Goal: Task Accomplishment & Management: Use online tool/utility

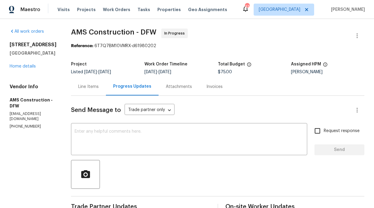
scroll to position [132, 0]
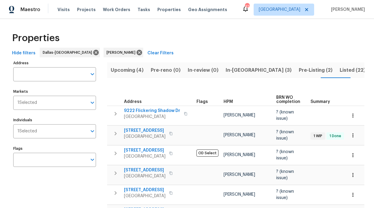
click at [69, 12] on div "Visits Projects Work Orders Tasks Properties Geo Assignments" at bounding box center [145, 10] width 177 height 12
click at [67, 10] on span "Visits" at bounding box center [63, 10] width 12 height 6
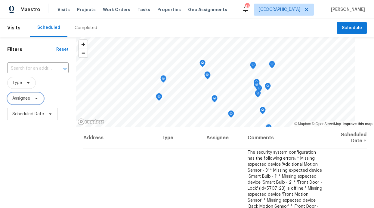
click at [18, 97] on span "Assignee" at bounding box center [21, 99] width 18 height 6
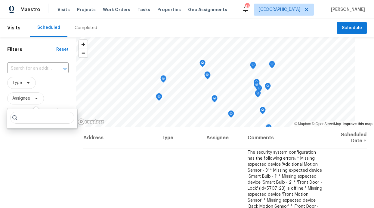
click at [31, 121] on input "search" at bounding box center [42, 118] width 64 height 12
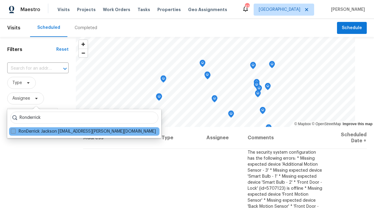
type input "Ronderrick"
click at [31, 134] on label "RonDerrick Jackson ron.jackson@opendoor.com" at bounding box center [83, 132] width 145 height 6
click at [15, 133] on input "RonDerrick Jackson ron.jackson@opendoor.com" at bounding box center [13, 131] width 4 height 4
checkbox input "true"
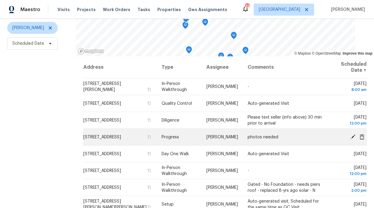
scroll to position [71, 0]
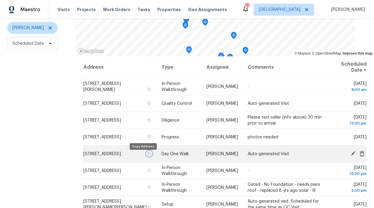
click at [146, 157] on button "button" at bounding box center [148, 153] width 5 height 5
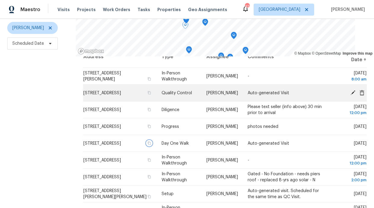
scroll to position [11, 0]
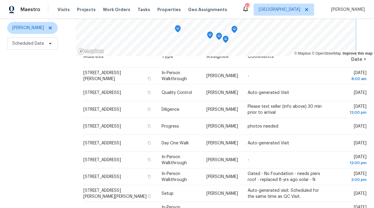
click at [164, 12] on div "Maestro Visits Projects Work Orders Tasks Properties Geo Assignments 42 Dallas …" at bounding box center [187, 104] width 374 height 208
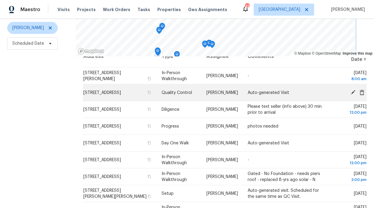
drag, startPoint x: 173, startPoint y: 32, endPoint x: 152, endPoint y: 88, distance: 59.7
click at [156, 85] on div "© Mapbox © OpenStreetMap Improve this map Address Type Assignee Comments Schedu…" at bounding box center [225, 94] width 298 height 257
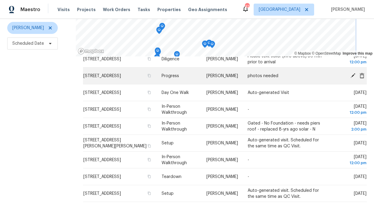
scroll to position [62, 0]
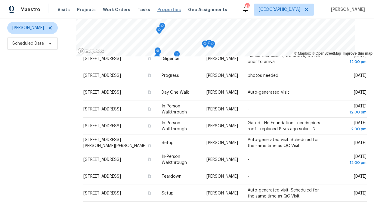
click at [157, 8] on span "Properties" at bounding box center [168, 10] width 23 height 6
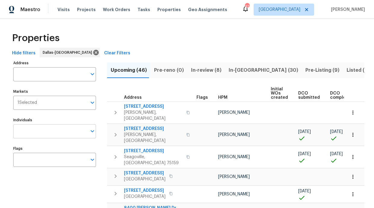
click at [39, 130] on input "Individuals" at bounding box center [50, 131] width 74 height 14
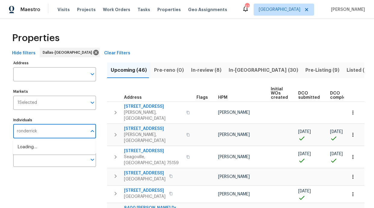
type input "ronderrick"
click at [64, 151] on li "[PERSON_NAME]" at bounding box center [54, 150] width 73 height 13
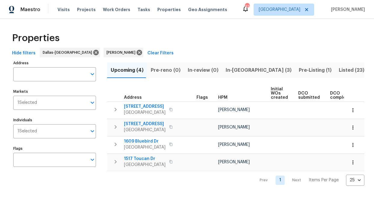
click at [237, 74] on button "In-reno (3)" at bounding box center [258, 71] width 73 height 16
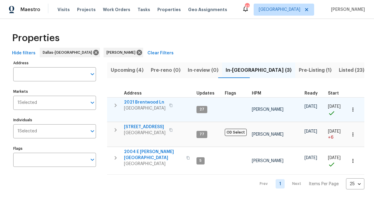
click at [150, 101] on span "2021 Brentwood Ln" at bounding box center [144, 103] width 41 height 6
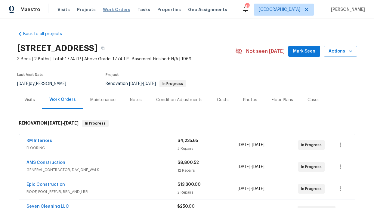
click at [120, 10] on span "Work Orders" at bounding box center [116, 10] width 27 height 6
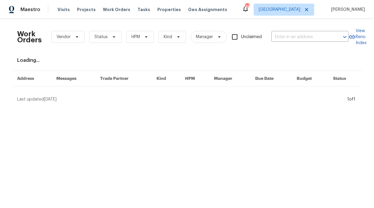
click at [119, 14] on div "Visits Projects Work Orders Tasks Properties Geo Assignments" at bounding box center [145, 10] width 177 height 12
click at [118, 11] on span "Work Orders" at bounding box center [116, 10] width 27 height 6
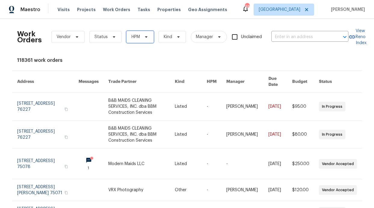
click at [130, 41] on span "HPM" at bounding box center [139, 37] width 27 height 12
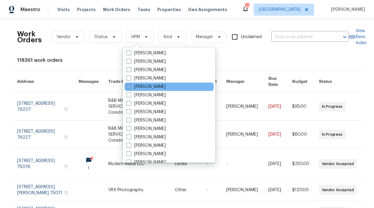
scroll to position [336, 0]
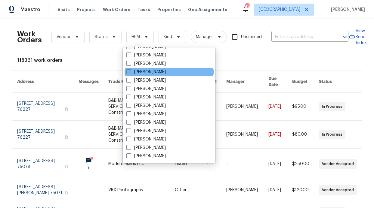
click at [158, 73] on label "[PERSON_NAME]" at bounding box center [145, 72] width 39 height 6
click at [130, 73] on input "[PERSON_NAME]" at bounding box center [128, 71] width 4 height 4
checkbox input "true"
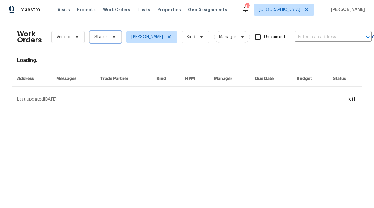
click at [108, 40] on span "Status" at bounding box center [105, 37] width 32 height 12
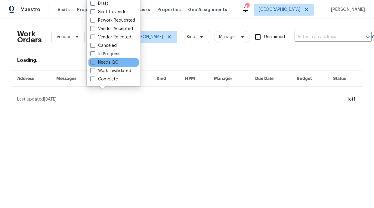
click at [117, 61] on label "Needs QC" at bounding box center [104, 63] width 28 height 6
click at [94, 61] on input "Needs QC" at bounding box center [92, 62] width 4 height 4
checkbox input "true"
